Goal: Obtain resource: Download file/media

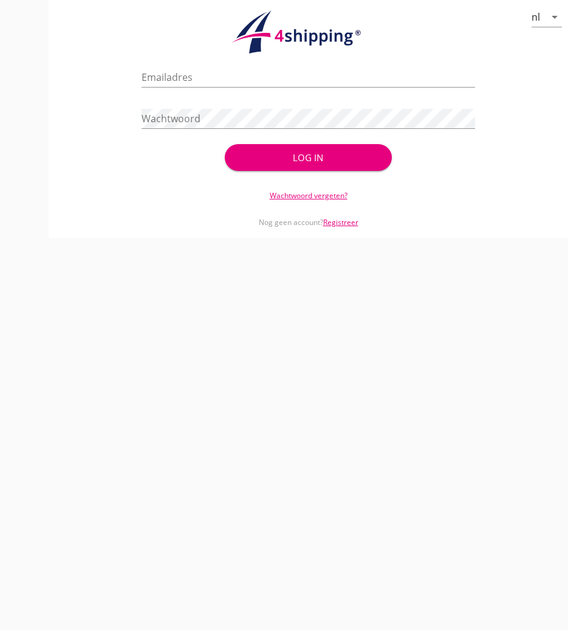
type input "[PERSON_NAME][EMAIL_ADDRESS][DOMAIN_NAME]"
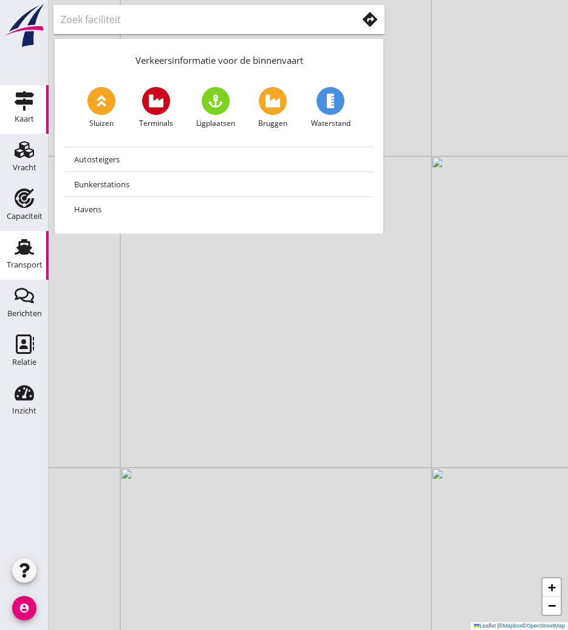
click at [21, 256] on div "Transport" at bounding box center [25, 264] width 36 height 17
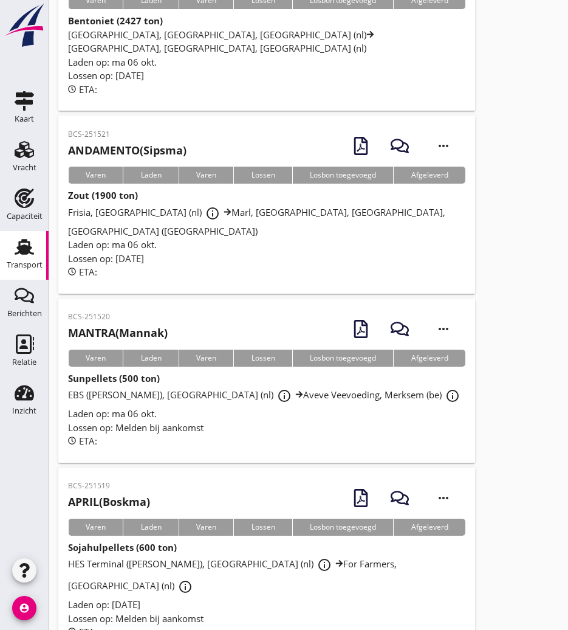
scroll to position [2726, 0]
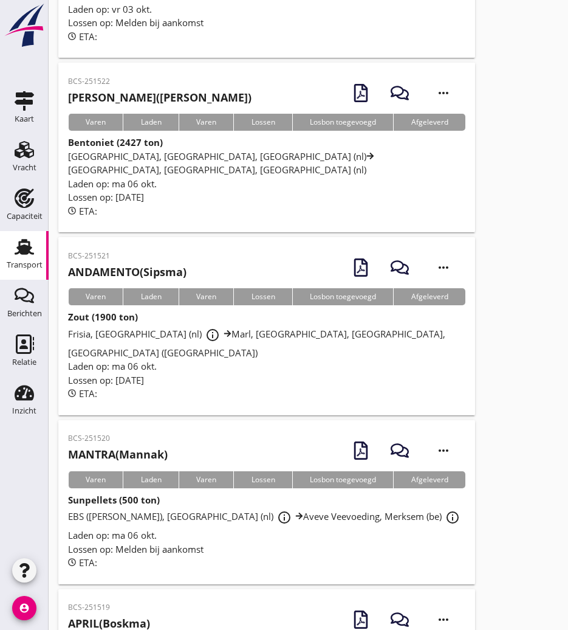
click at [110, 433] on div "BCS-251520 MANTRA (Mannak)" at bounding box center [118, 448] width 100 height 30
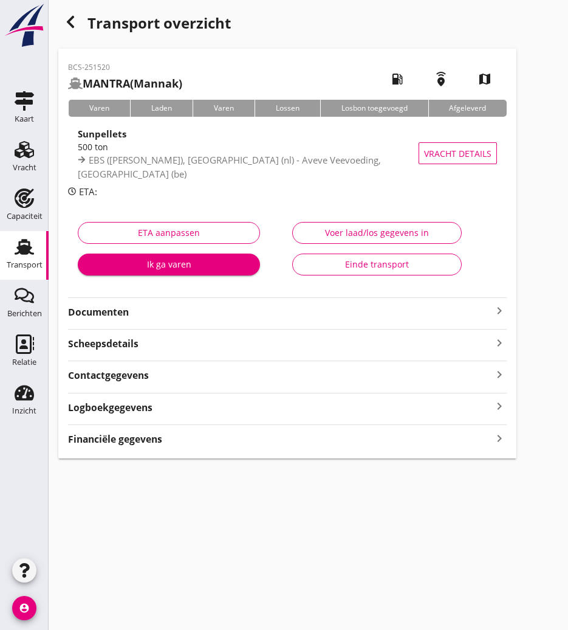
drag, startPoint x: 116, startPoint y: 317, endPoint x: 199, endPoint y: 321, distance: 83.4
click at [116, 317] on strong "Documenten" at bounding box center [280, 312] width 424 height 14
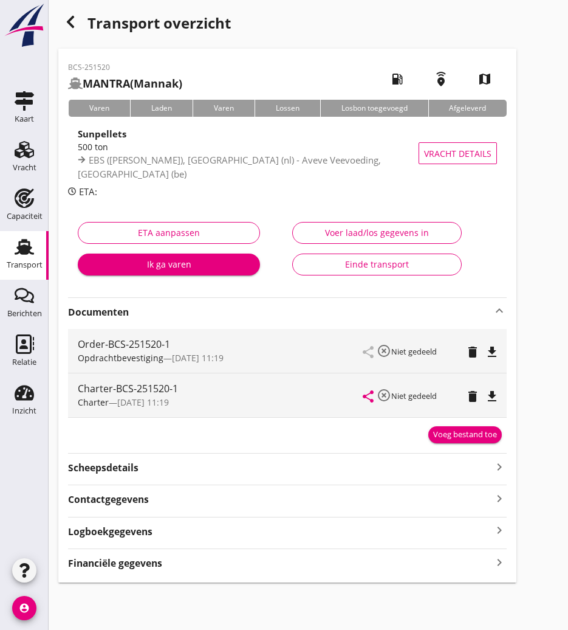
click at [492, 395] on icon "file_download" at bounding box center [492, 396] width 15 height 15
click at [69, 16] on icon "button" at bounding box center [70, 22] width 15 height 15
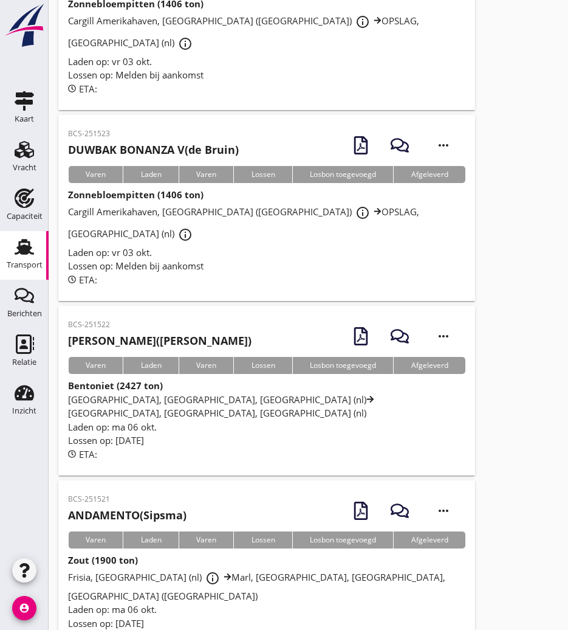
scroll to position [2544, 0]
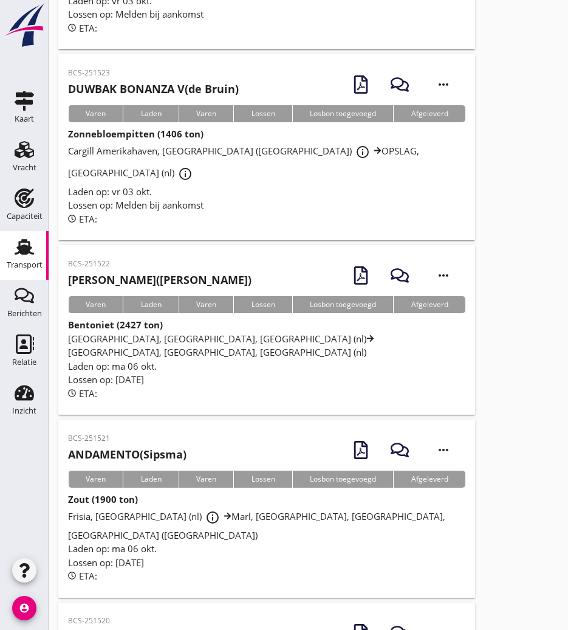
click at [150, 446] on h2 "ANDAMENTO (Sipsma)" at bounding box center [127, 454] width 118 height 16
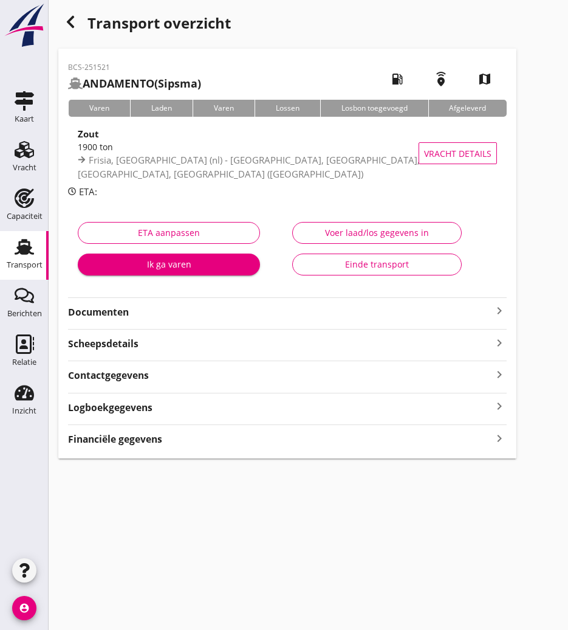
click at [155, 315] on strong "Documenten" at bounding box center [280, 312] width 424 height 14
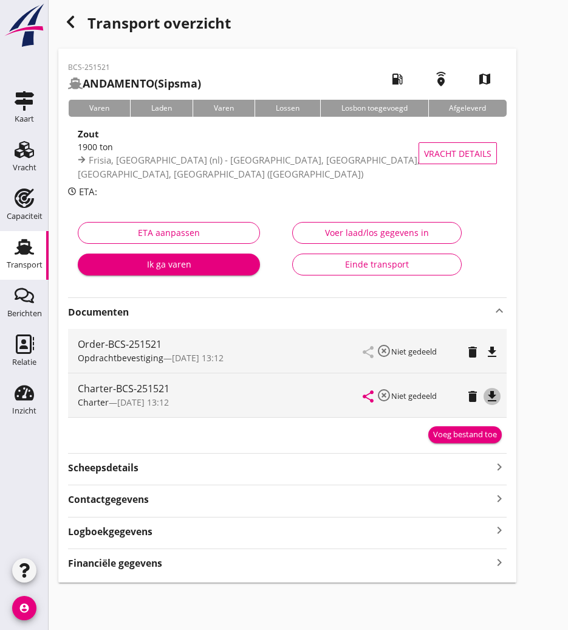
click at [495, 399] on icon "file_download" at bounding box center [492, 396] width 15 height 15
click at [67, 15] on icon "button" at bounding box center [70, 22] width 15 height 15
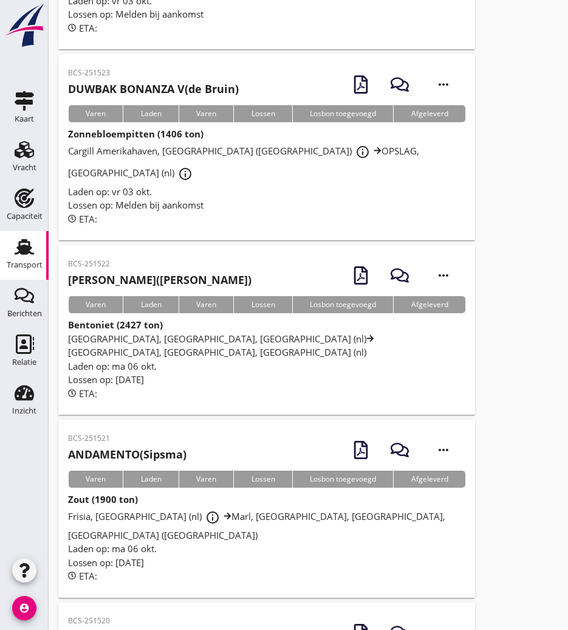
scroll to position [2240, 0]
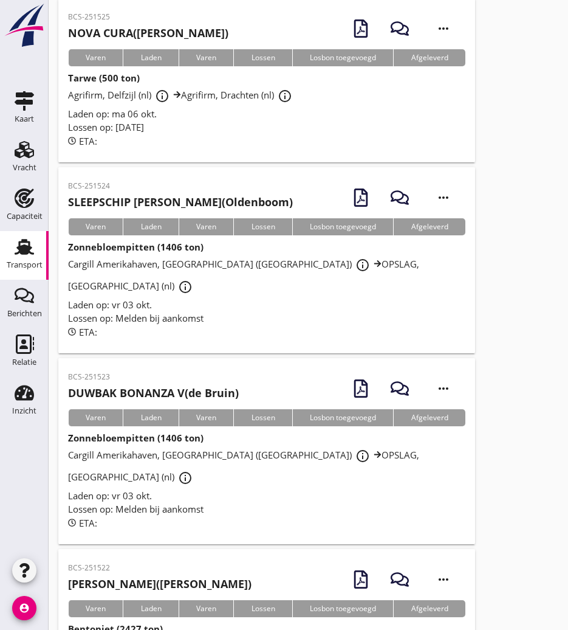
drag, startPoint x: 111, startPoint y: 411, endPoint x: 147, endPoint y: 400, distance: 38.1
click at [111, 562] on p "BCS-251522" at bounding box center [160, 567] width 184 height 11
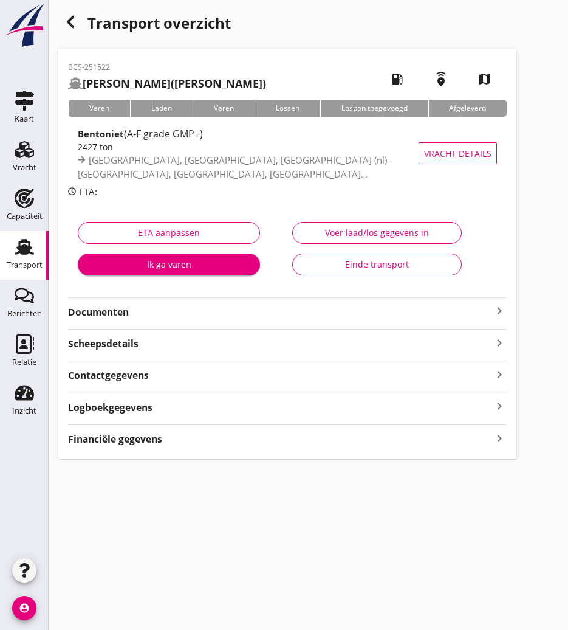
click at [171, 315] on strong "Documenten" at bounding box center [280, 312] width 424 height 14
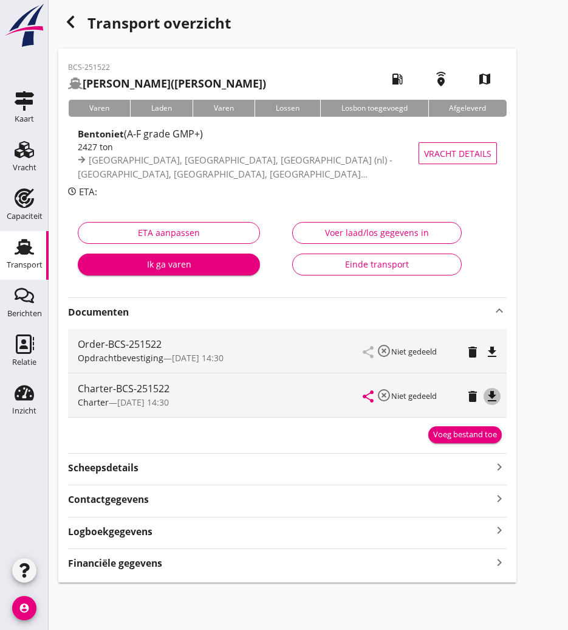
click at [489, 394] on icon "file_download" at bounding box center [492, 396] width 15 height 15
click at [72, 24] on use "button" at bounding box center [70, 22] width 7 height 12
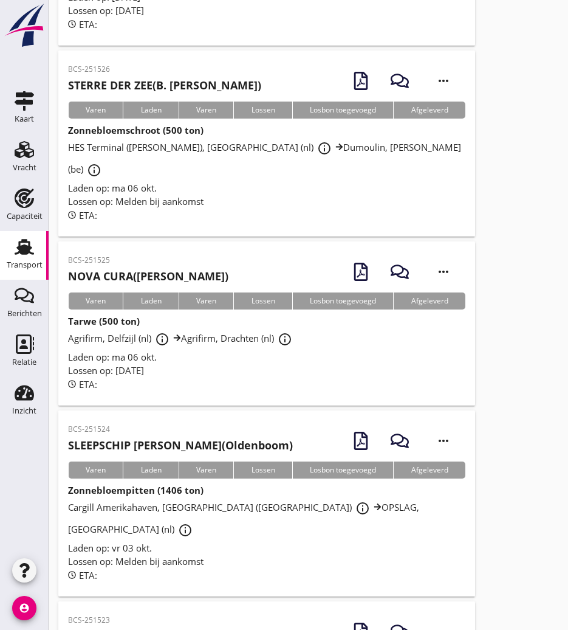
scroll to position [1875, 0]
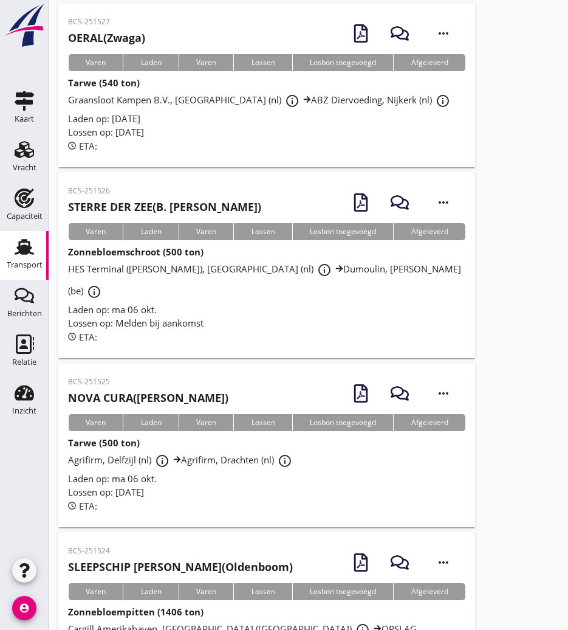
click at [143, 390] on h2 "NOVA CURA (P. Sijbranda)" at bounding box center [148, 398] width 160 height 16
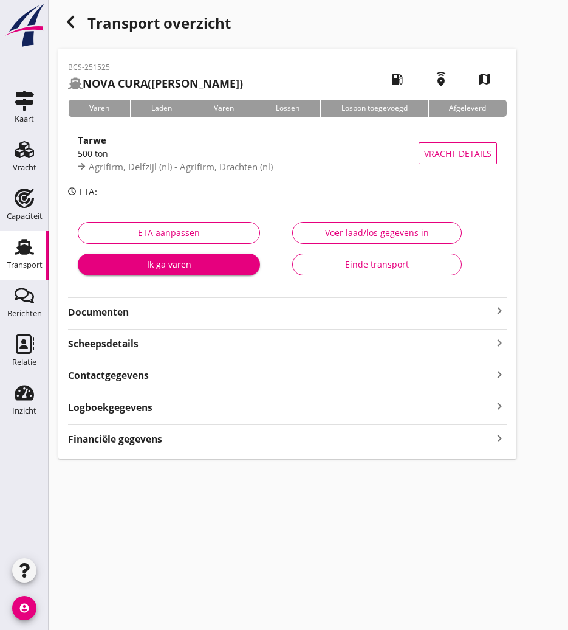
click at [175, 314] on strong "Documenten" at bounding box center [280, 312] width 424 height 14
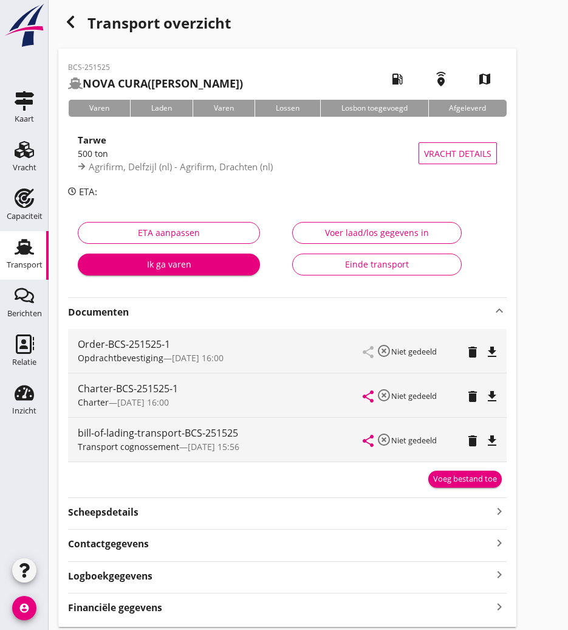
click at [494, 395] on icon "file_download" at bounding box center [492, 396] width 15 height 15
click at [67, 19] on icon "button" at bounding box center [70, 22] width 15 height 15
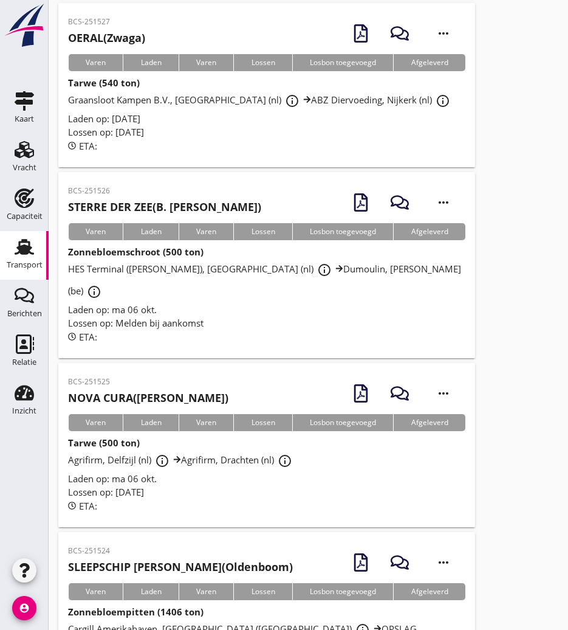
scroll to position [1693, 0]
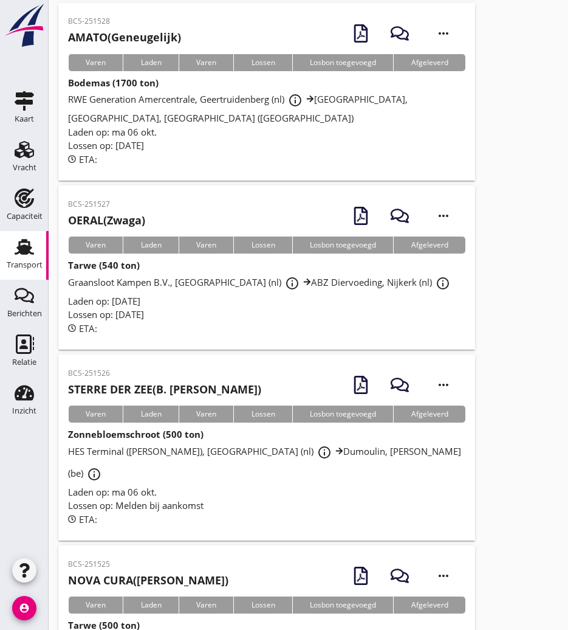
click at [146, 382] on strong "STERRE DER ZEE" at bounding box center [110, 389] width 84 height 15
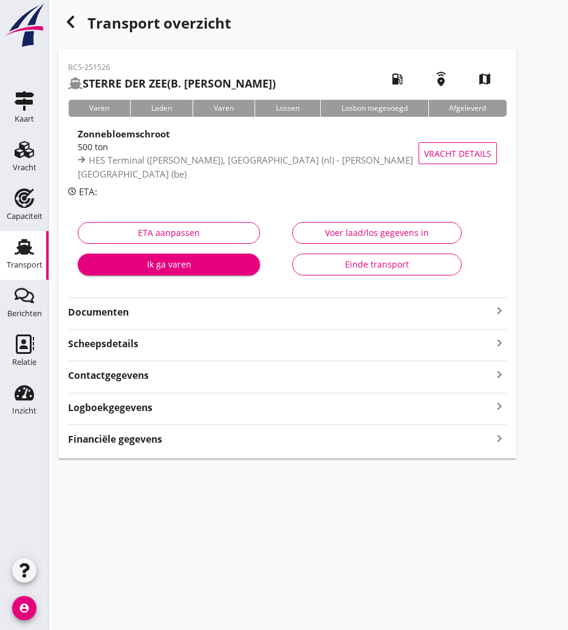
click at [104, 316] on strong "Documenten" at bounding box center [280, 312] width 424 height 14
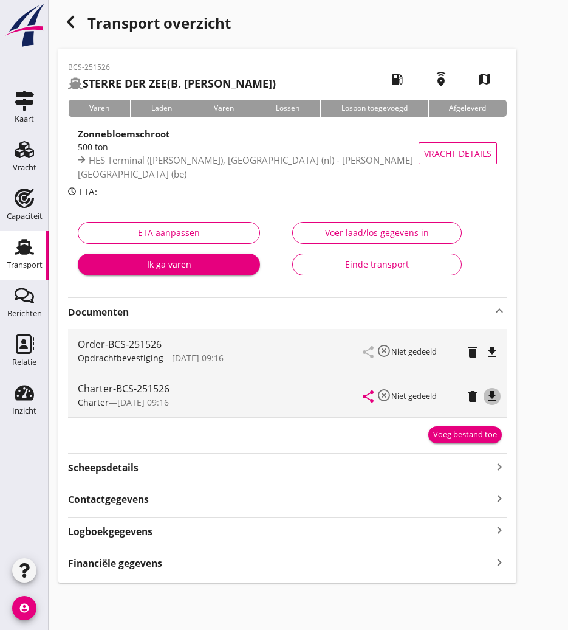
click at [485, 396] on icon "file_download" at bounding box center [492, 396] width 15 height 15
click at [77, 18] on icon "button" at bounding box center [70, 22] width 15 height 15
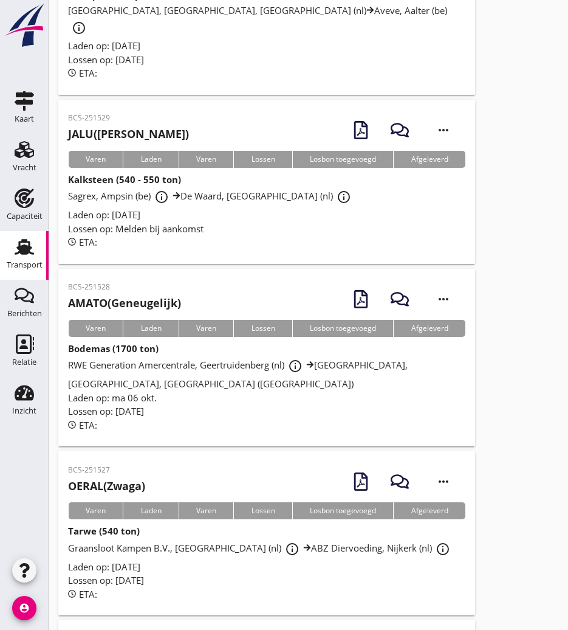
scroll to position [1488, 0]
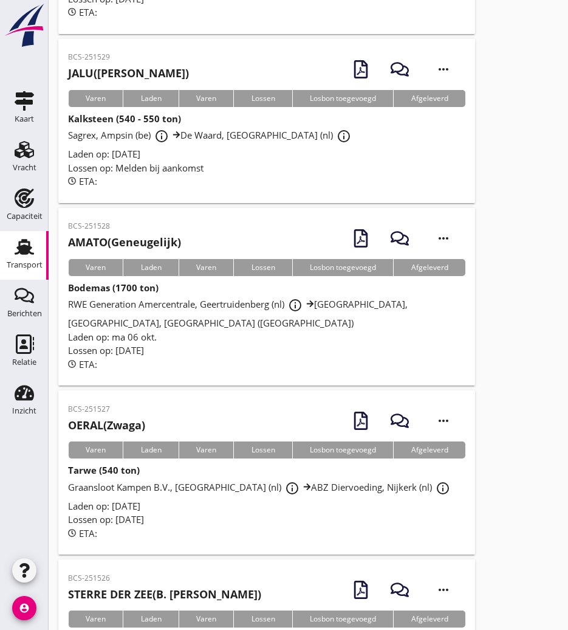
click at [132, 417] on h2 "OERAL (Zwaga)" at bounding box center [106, 425] width 77 height 16
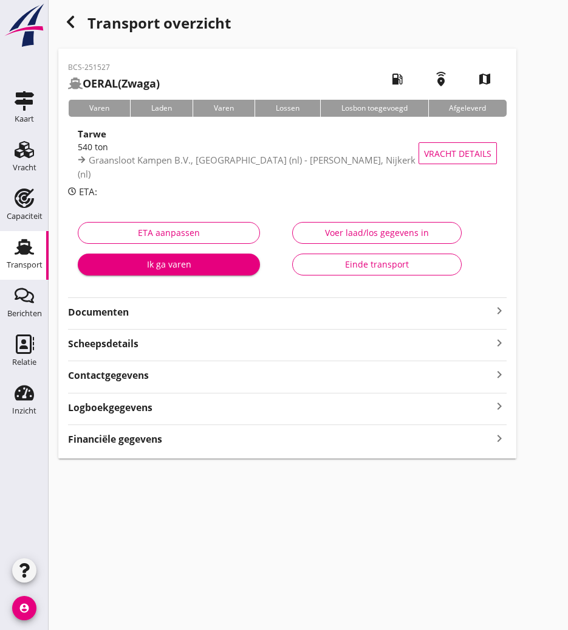
click at [84, 303] on div "Documenten keyboard_arrow_right" at bounding box center [287, 311] width 439 height 16
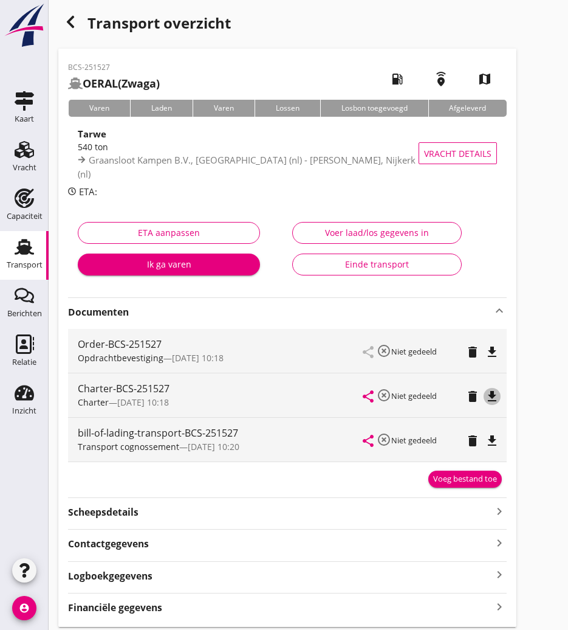
click at [485, 401] on icon "file_download" at bounding box center [492, 396] width 15 height 15
click at [67, 16] on icon "button" at bounding box center [70, 22] width 15 height 15
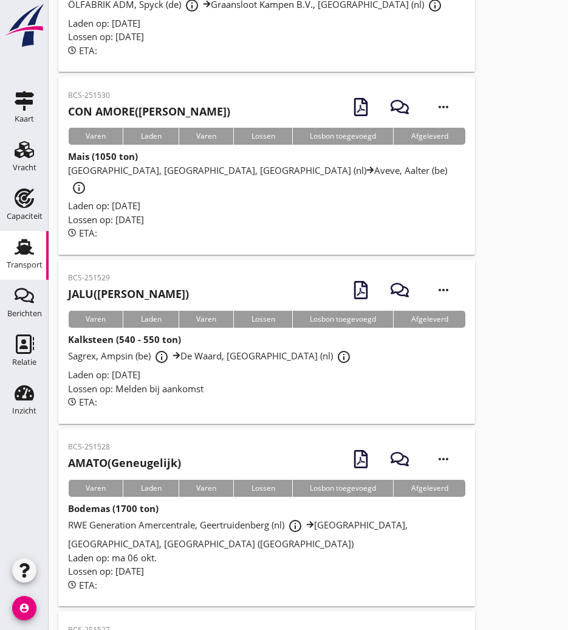
scroll to position [1328, 0]
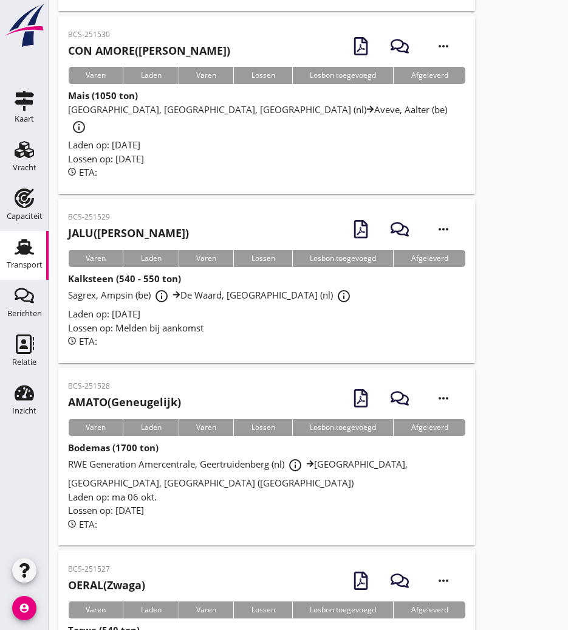
click at [181, 394] on h2 "AMATO (Geneugelijk)" at bounding box center [124, 402] width 113 height 16
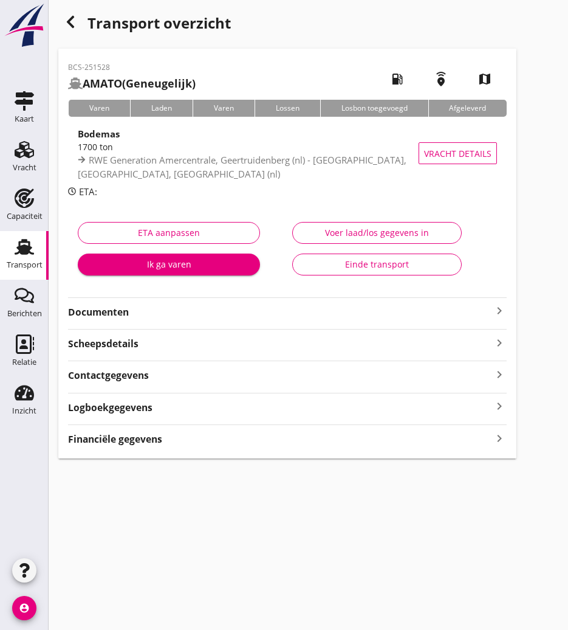
drag, startPoint x: 283, startPoint y: 317, endPoint x: 297, endPoint y: 321, distance: 14.4
click at [284, 317] on strong "Documenten" at bounding box center [280, 312] width 424 height 14
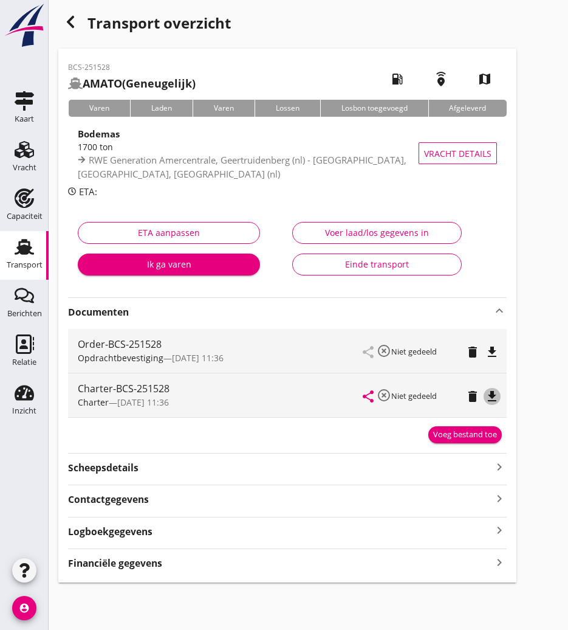
click at [490, 394] on icon "file_download" at bounding box center [492, 396] width 15 height 15
click at [73, 13] on div "button" at bounding box center [70, 22] width 24 height 24
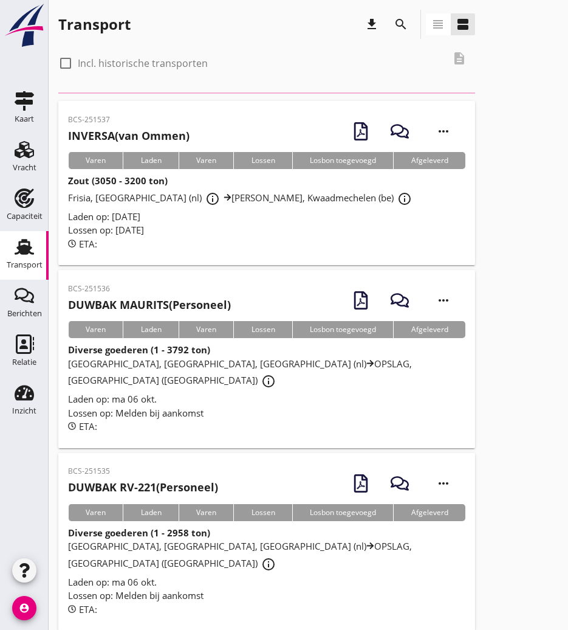
scroll to position [1184, 0]
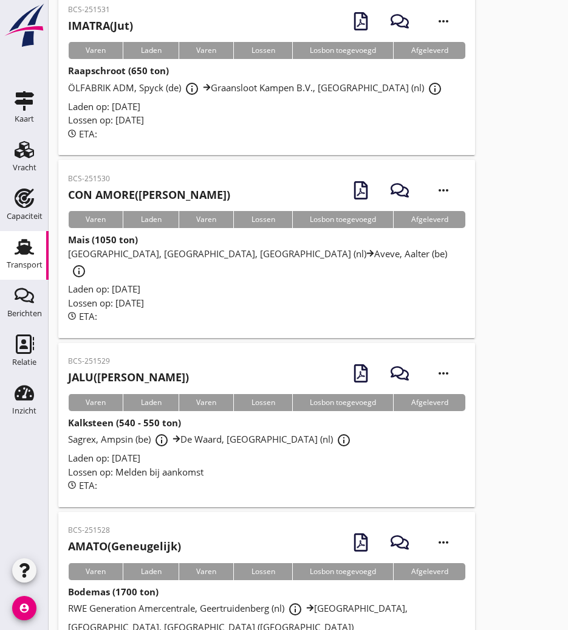
click at [148, 369] on h2 "JALU (van Schijndel)" at bounding box center [128, 377] width 121 height 16
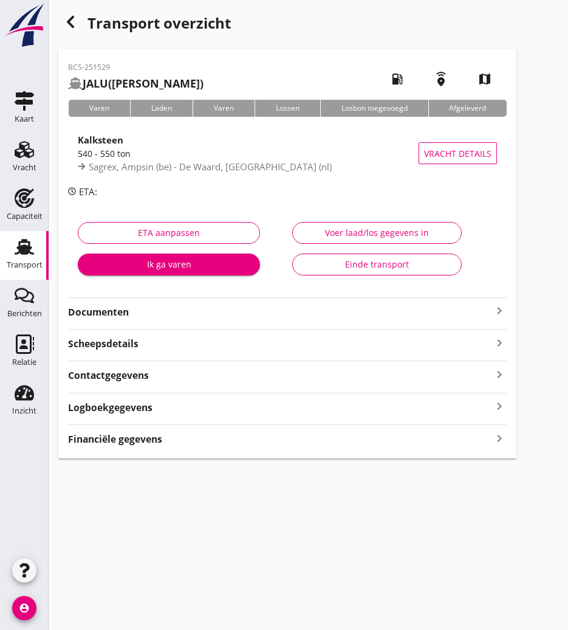
click at [196, 314] on strong "Documenten" at bounding box center [280, 312] width 424 height 14
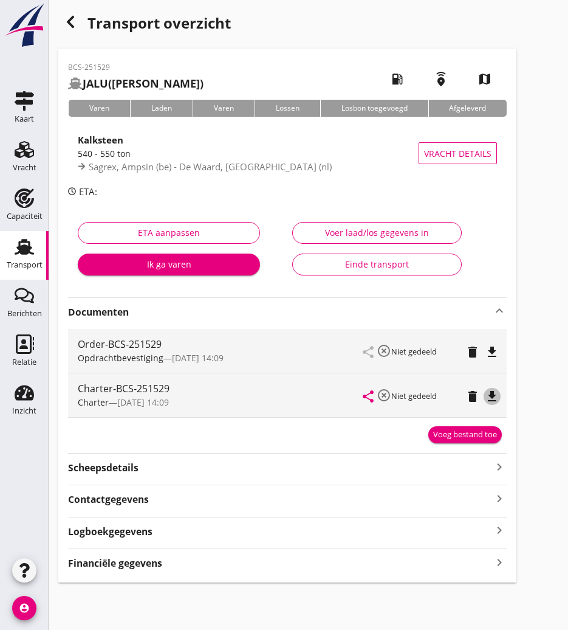
click at [498, 399] on icon "file_download" at bounding box center [492, 396] width 15 height 15
click at [75, 16] on icon "button" at bounding box center [70, 22] width 15 height 15
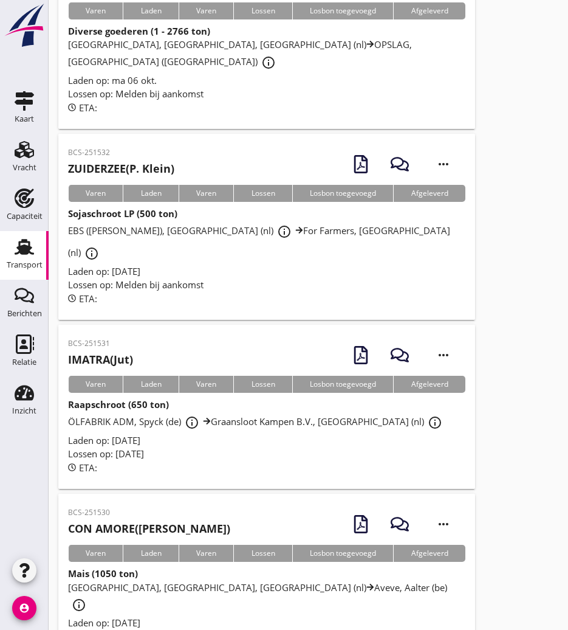
scroll to position [972, 0]
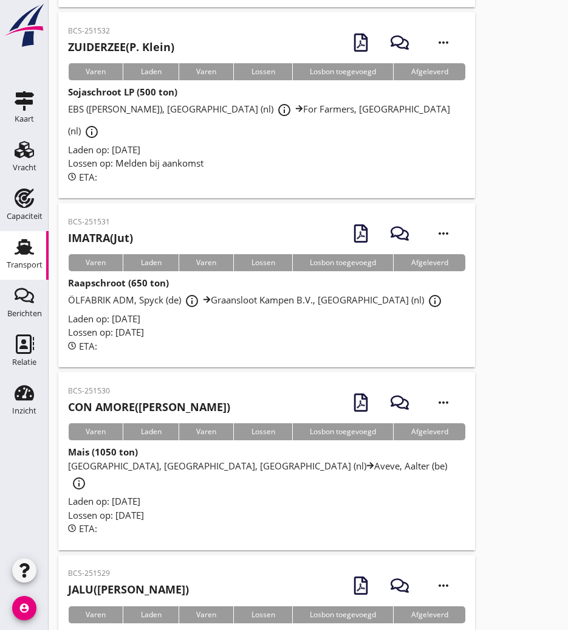
click at [148, 399] on h2 "CON AMORE (W. Verboom)" at bounding box center [149, 407] width 162 height 16
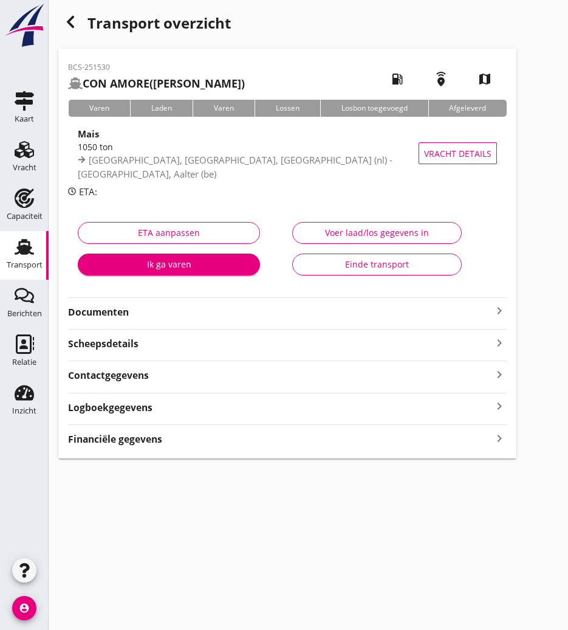
click at [118, 315] on strong "Documenten" at bounding box center [280, 312] width 424 height 14
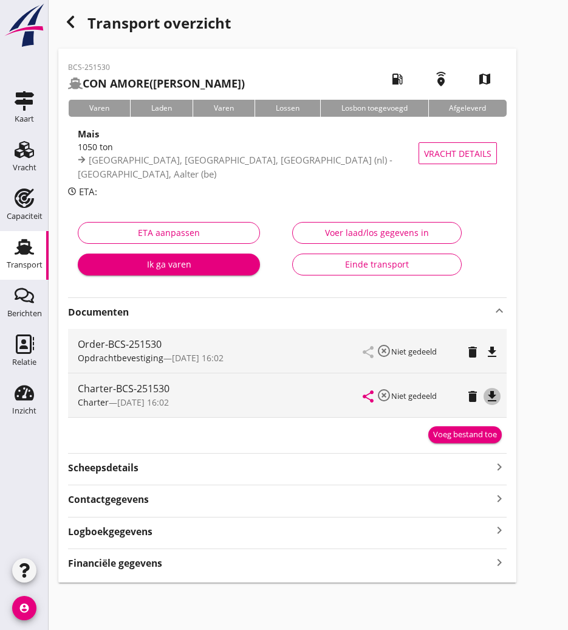
click at [498, 399] on icon "file_download" at bounding box center [492, 396] width 15 height 15
click at [67, 21] on icon "button" at bounding box center [70, 22] width 15 height 15
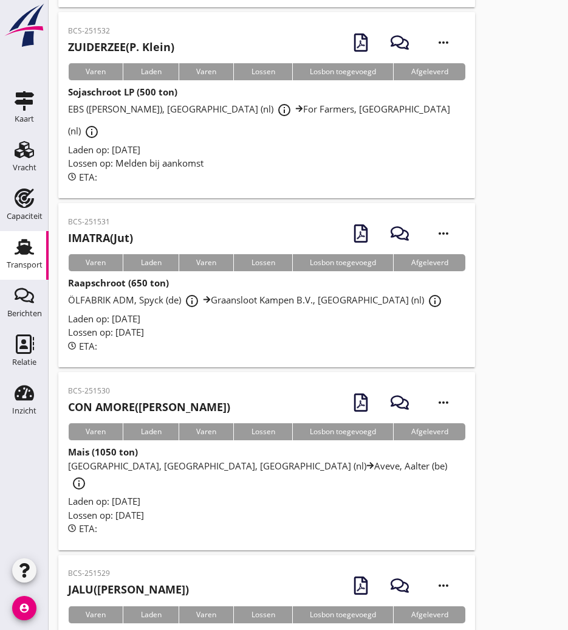
scroll to position [912, 0]
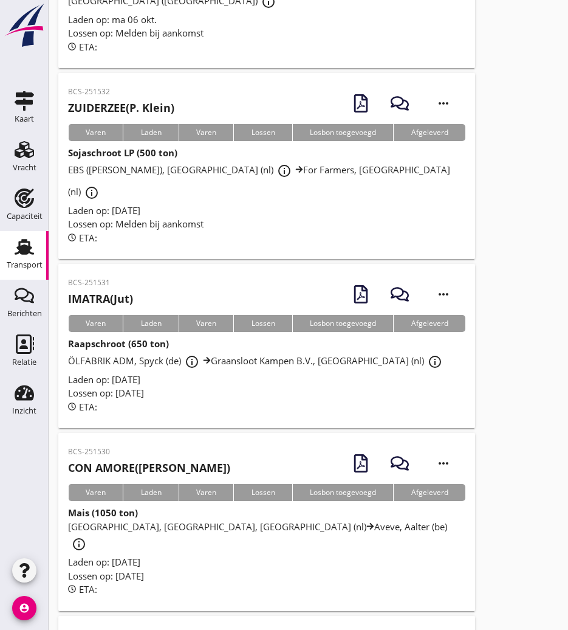
click at [95, 277] on div "BCS-251531 IMATRA (Jut)" at bounding box center [100, 292] width 65 height 30
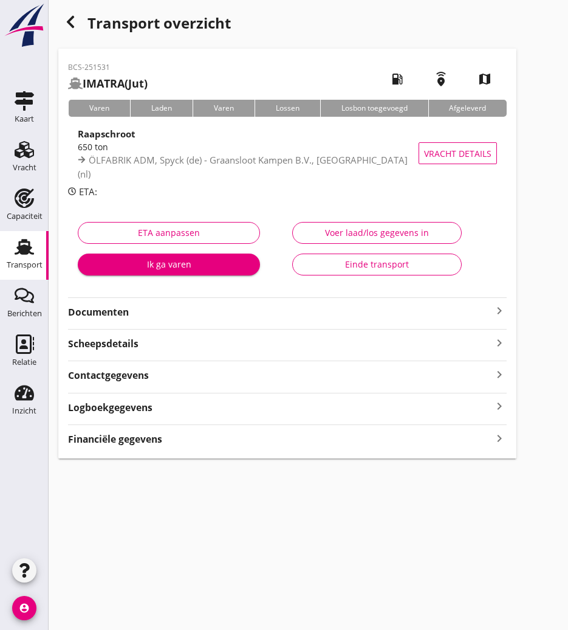
drag, startPoint x: 123, startPoint y: 317, endPoint x: 130, endPoint y: 318, distance: 7.3
click at [123, 317] on strong "Documenten" at bounding box center [280, 312] width 424 height 14
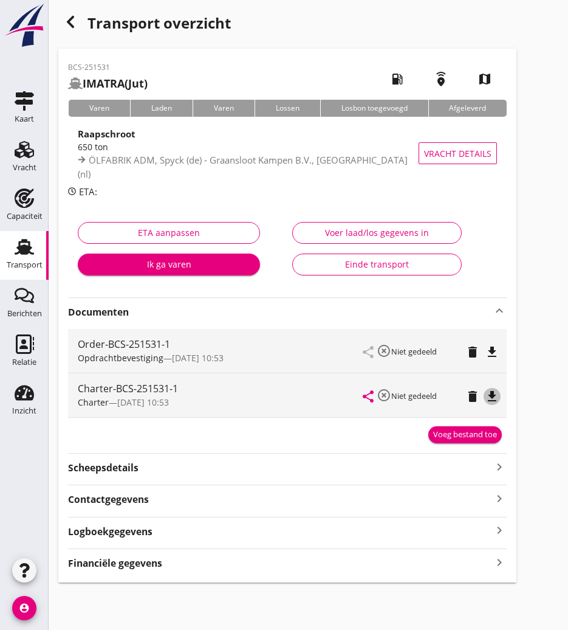
click at [485, 396] on icon "file_download" at bounding box center [492, 396] width 15 height 15
click at [70, 16] on icon "button" at bounding box center [70, 22] width 15 height 15
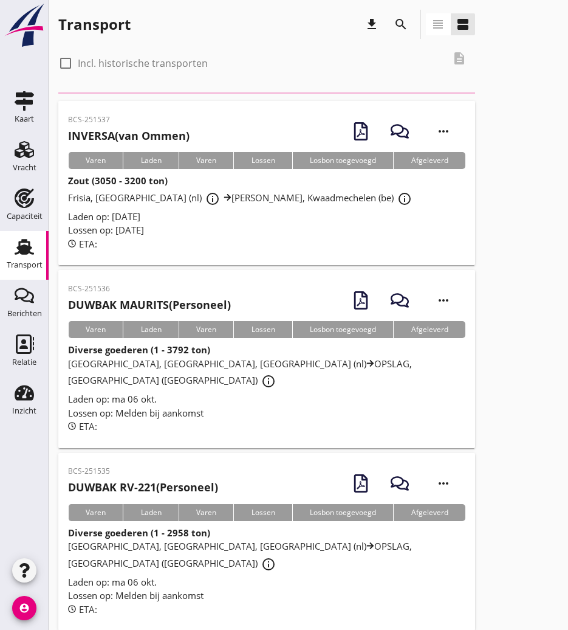
scroll to position [912, 0]
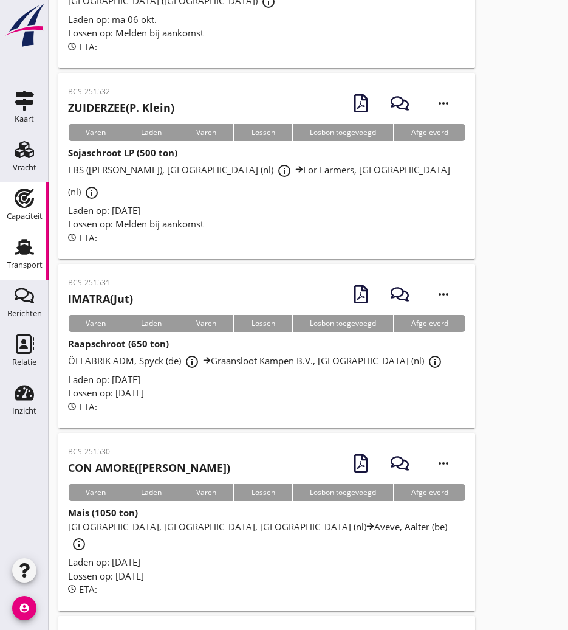
drag, startPoint x: 34, startPoint y: 192, endPoint x: 12, endPoint y: 204, distance: 25.3
click at [34, 192] on div "Capaciteit" at bounding box center [24, 197] width 29 height 19
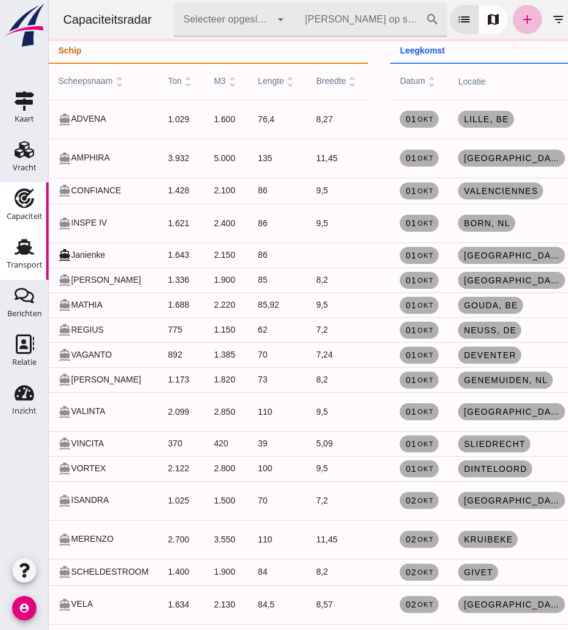
click at [25, 253] on use at bounding box center [24, 247] width 19 height 16
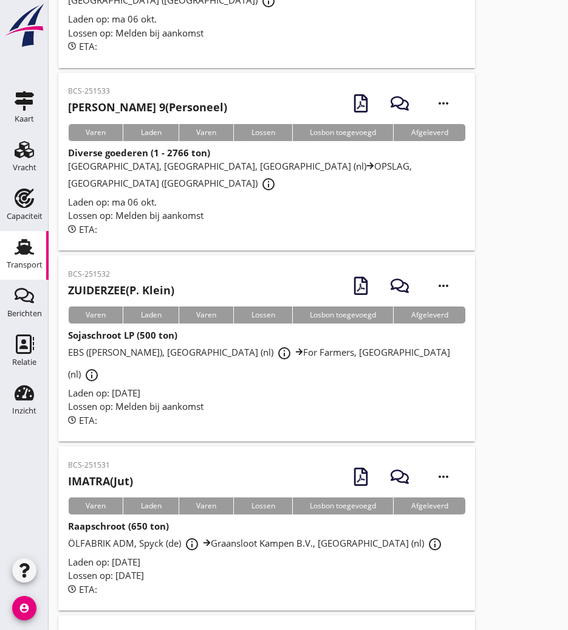
scroll to position [608, 0]
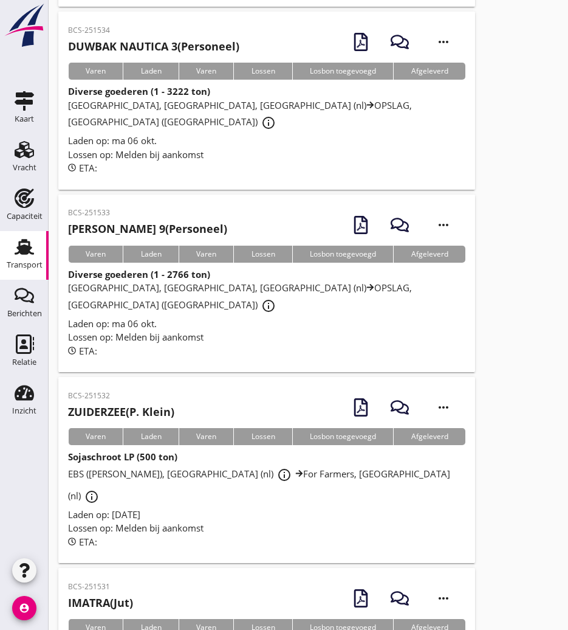
drag, startPoint x: 120, startPoint y: 346, endPoint x: 84, endPoint y: 343, distance: 36.6
click at [120, 390] on div "BCS-251532 ZUIDERZEE (P. Klein)" at bounding box center [121, 405] width 106 height 30
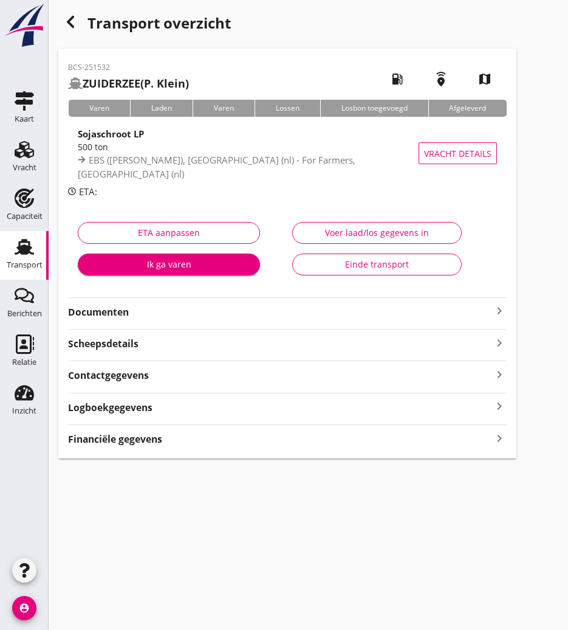
click at [109, 307] on strong "Documenten" at bounding box center [280, 312] width 424 height 14
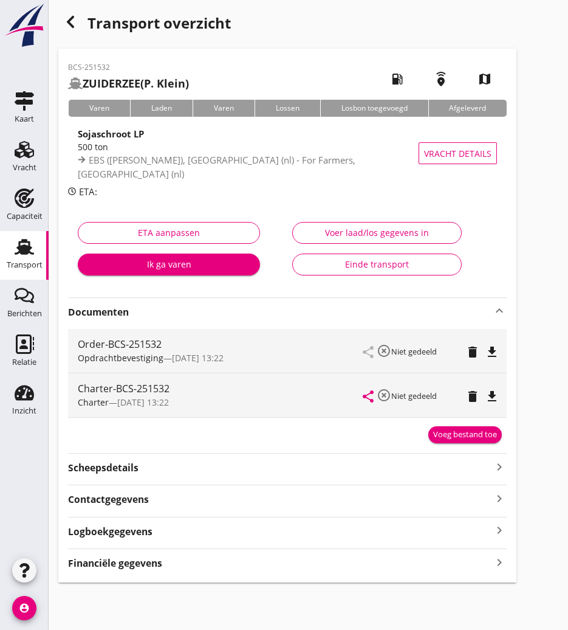
click at [494, 400] on icon "file_download" at bounding box center [492, 396] width 15 height 15
click at [69, 21] on use "button" at bounding box center [70, 22] width 7 height 12
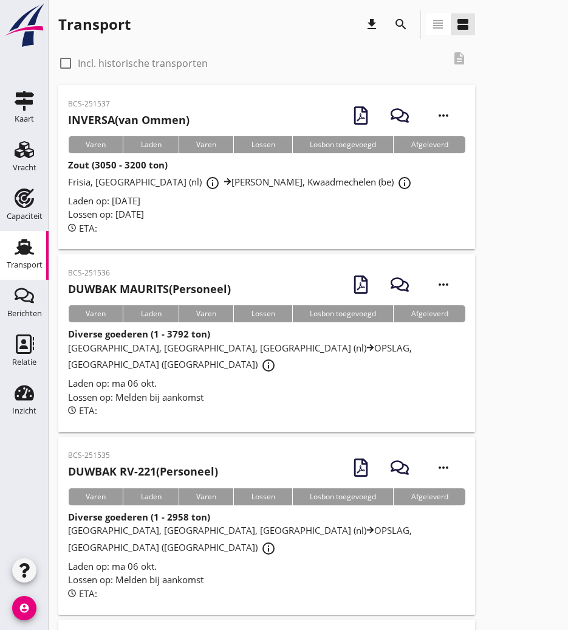
drag, startPoint x: 142, startPoint y: 114, endPoint x: 131, endPoint y: 121, distance: 12.6
click at [142, 113] on h2 "INVERSA (van Ommen)" at bounding box center [129, 120] width 122 height 16
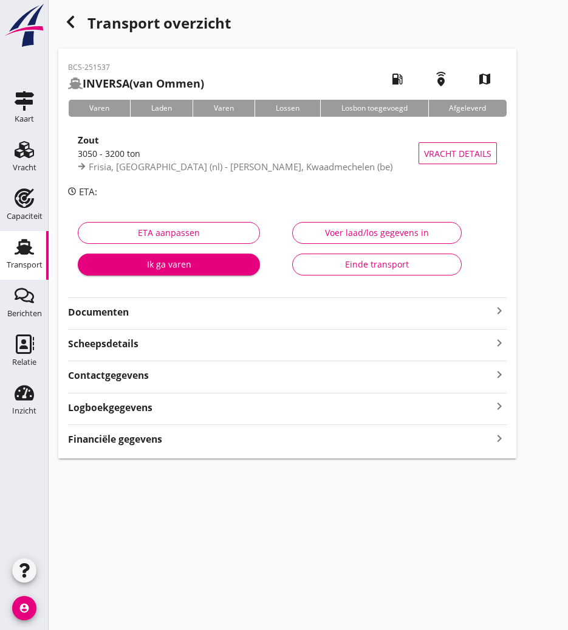
click at [94, 308] on strong "Documenten" at bounding box center [280, 312] width 424 height 14
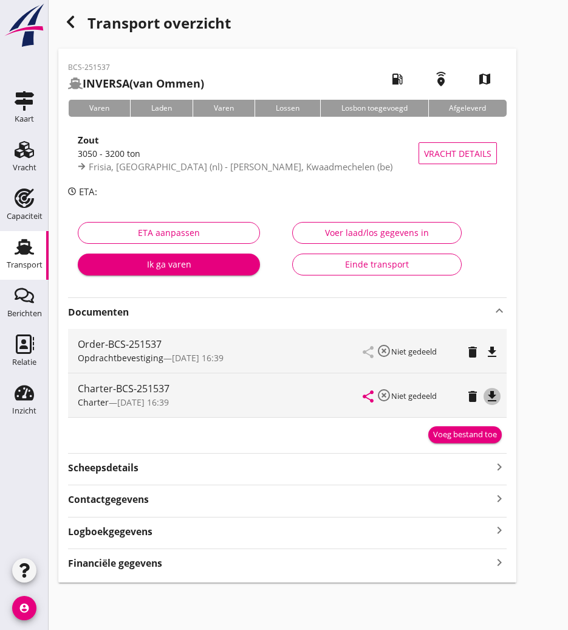
click at [496, 396] on icon "file_download" at bounding box center [492, 396] width 15 height 15
click at [75, 20] on icon "button" at bounding box center [70, 22] width 15 height 15
